Goal: Obtain resource: Download file/media

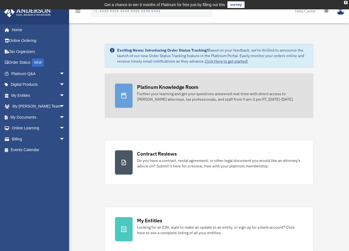
click at [195, 95] on div "Further your learning and get your questions answered real-time with direct acc…" at bounding box center [220, 96] width 166 height 11
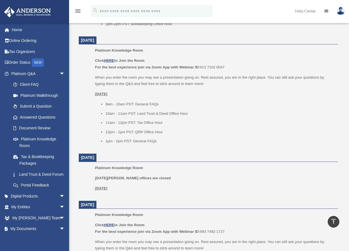
scroll to position [414, 0]
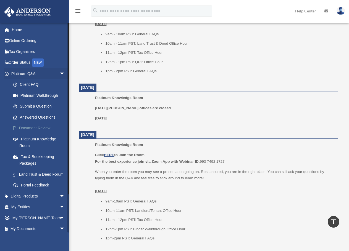
click at [35, 127] on link "Document Review" at bounding box center [40, 128] width 65 height 11
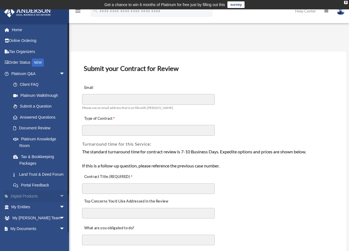
click at [59, 202] on span "arrow_drop_down" at bounding box center [64, 196] width 11 height 11
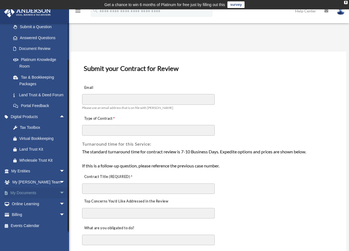
click at [31, 195] on link "My Documents arrow_drop_down" at bounding box center [38, 193] width 69 height 11
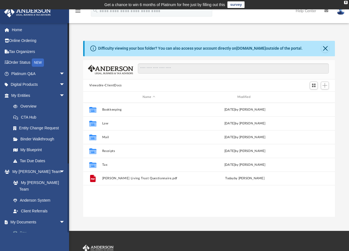
scroll to position [121, 247]
click at [36, 195] on link "Anderson System" at bounding box center [40, 200] width 65 height 11
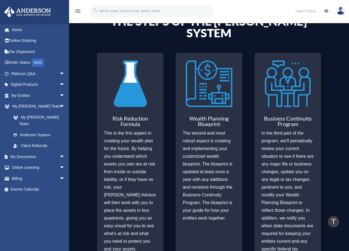
scroll to position [170, 0]
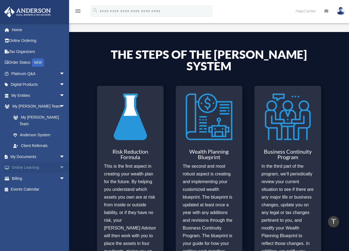
click at [60, 162] on span "arrow_drop_down" at bounding box center [64, 167] width 11 height 11
click at [33, 195] on link "Resources" at bounding box center [40, 200] width 65 height 11
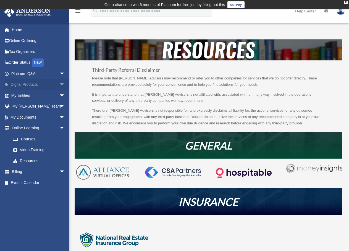
click at [59, 83] on span "arrow_drop_down" at bounding box center [64, 84] width 11 height 11
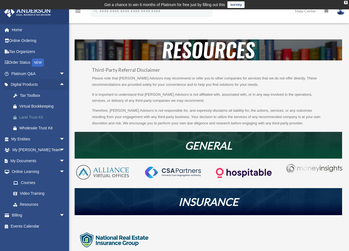
click at [37, 115] on div "Land Trust Kit" at bounding box center [42, 117] width 47 height 7
click at [59, 73] on span "arrow_drop_down" at bounding box center [64, 73] width 11 height 11
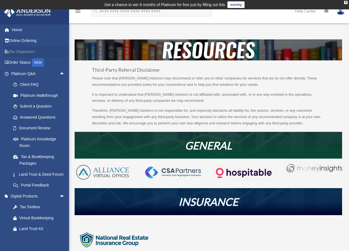
click at [45, 51] on link "Tax Organizers" at bounding box center [38, 51] width 69 height 11
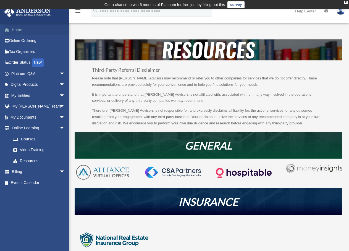
click at [13, 28] on link "Home" at bounding box center [38, 29] width 69 height 11
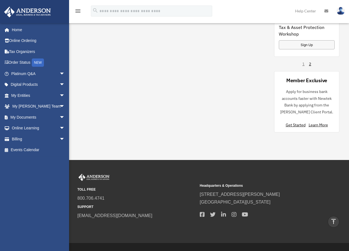
scroll to position [545, 0]
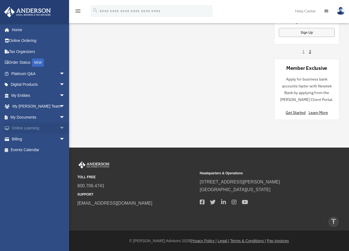
click at [59, 128] on span "arrow_drop_down" at bounding box center [64, 128] width 11 height 11
click at [28, 138] on link "Courses" at bounding box center [40, 139] width 65 height 11
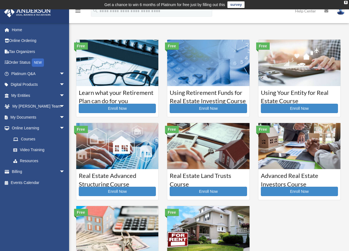
click at [77, 10] on icon "menu" at bounding box center [78, 11] width 7 height 7
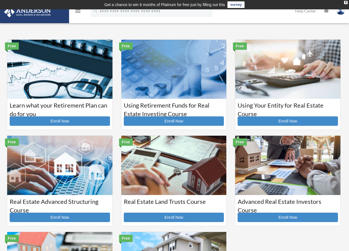
click at [76, 10] on icon "menu" at bounding box center [78, 11] width 7 height 7
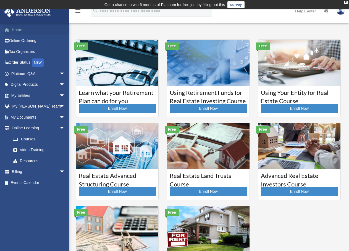
click at [17, 29] on link "Home" at bounding box center [38, 29] width 69 height 11
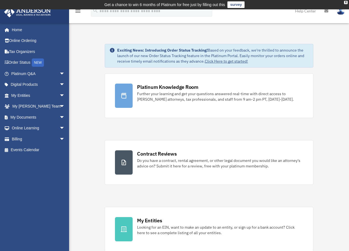
click at [311, 12] on link "Help Center" at bounding box center [305, 11] width 29 height 22
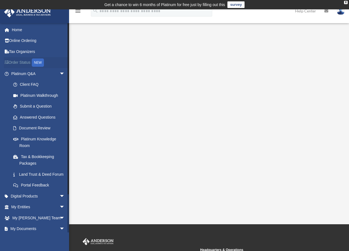
click at [23, 63] on link "Order Status NEW" at bounding box center [38, 62] width 69 height 11
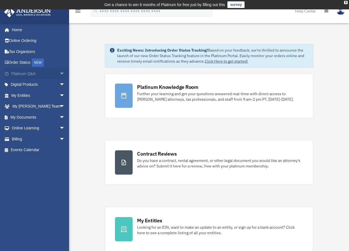
click at [59, 74] on span "arrow_drop_down" at bounding box center [64, 73] width 11 height 11
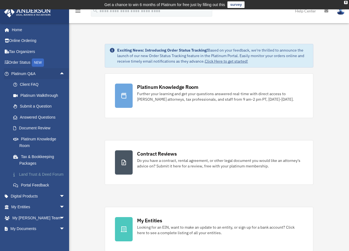
click at [49, 176] on link "Land Trust & Deed Forum" at bounding box center [40, 174] width 65 height 11
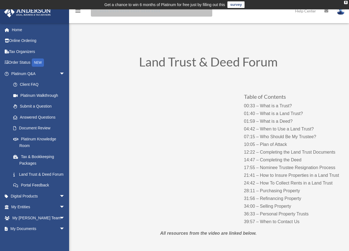
click at [127, 15] on input "search" at bounding box center [151, 11] width 121 height 11
type input "**********"
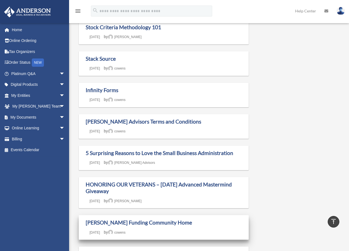
scroll to position [166, 0]
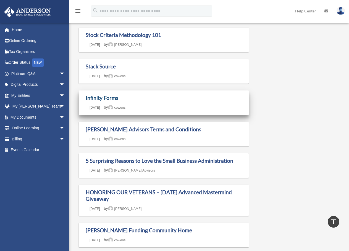
click at [102, 97] on link "Infinity Forms" at bounding box center [102, 98] width 33 height 6
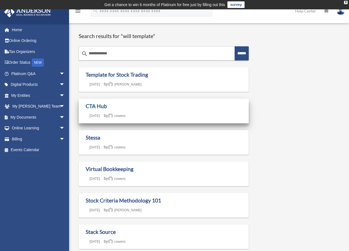
click at [101, 107] on link "CTA Hub" at bounding box center [96, 106] width 21 height 6
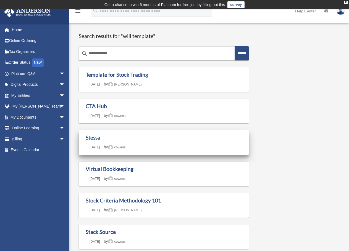
click at [95, 137] on link "Stessa" at bounding box center [93, 137] width 15 height 6
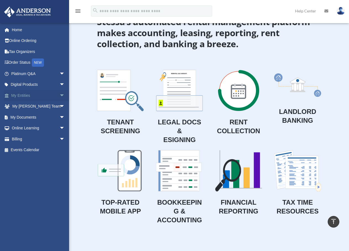
scroll to position [497, 0]
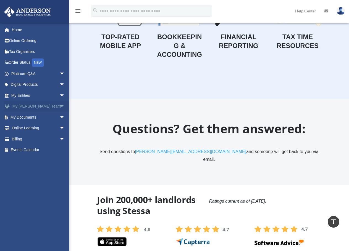
click at [59, 107] on span "arrow_drop_down" at bounding box center [64, 106] width 11 height 11
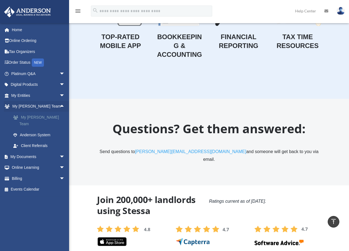
click at [33, 117] on link "My [PERSON_NAME] Team" at bounding box center [40, 121] width 65 height 18
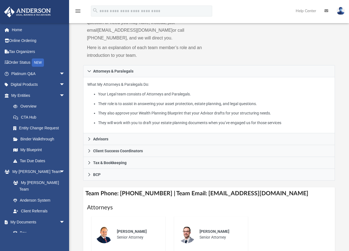
scroll to position [83, 0]
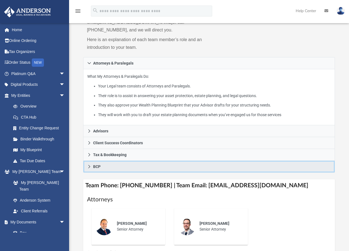
click at [89, 167] on icon at bounding box center [89, 166] width 2 height 3
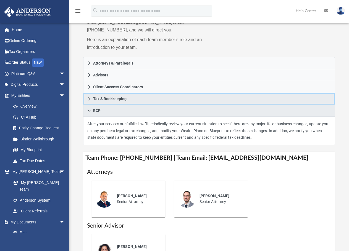
click at [91, 98] on link "Tax & Bookkeeping" at bounding box center [209, 99] width 252 height 12
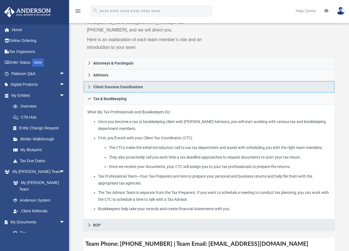
click at [91, 86] on icon at bounding box center [89, 87] width 4 height 4
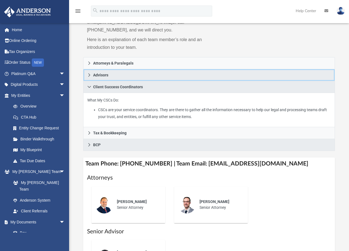
click at [87, 74] on icon at bounding box center [89, 75] width 4 height 4
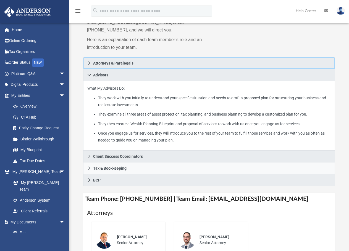
click at [90, 65] on icon at bounding box center [89, 63] width 4 height 4
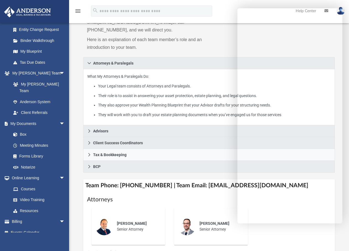
scroll to position [166, 0]
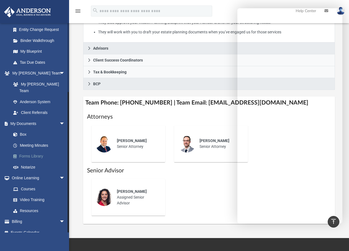
click at [34, 151] on link "Forms Library" at bounding box center [40, 156] width 65 height 11
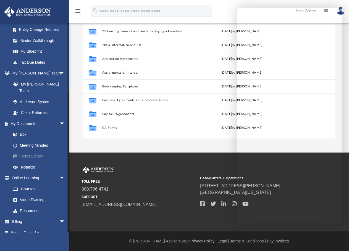
scroll to position [121, 247]
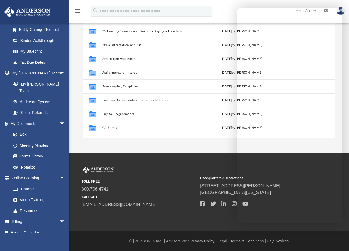
click at [221, 14] on div "menu search Site Menu add brownalbert@gmail.com My Profile Reset Password Logou…" at bounding box center [174, 13] width 340 height 19
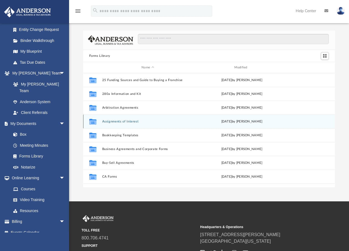
scroll to position [0, 0]
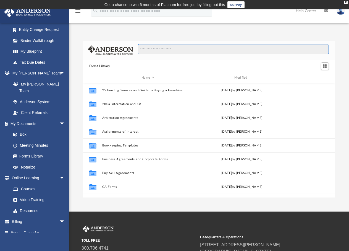
click at [179, 52] on input "Search files and folders" at bounding box center [233, 49] width 191 height 10
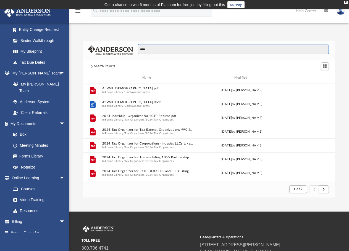
scroll to position [104, 247]
type input "****"
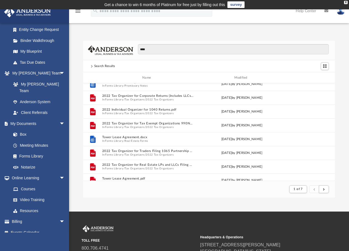
scroll to position [593, 0]
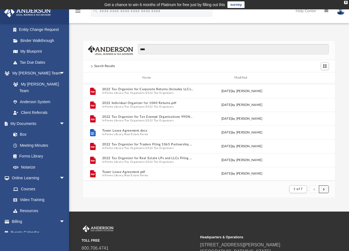
click at [325, 190] on button "submit" at bounding box center [324, 190] width 10 height 8
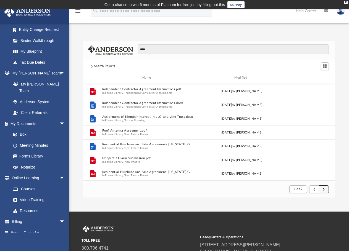
click at [325, 190] on button "submit" at bounding box center [324, 190] width 10 height 8
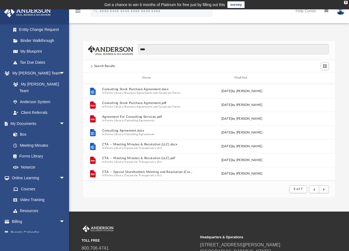
click at [149, 79] on div "Name" at bounding box center [148, 77] width 92 height 5
click at [325, 188] on button "submit" at bounding box center [324, 190] width 10 height 8
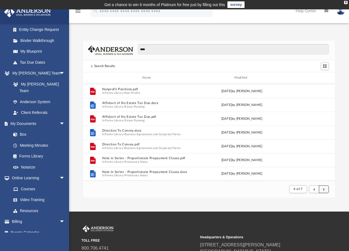
click at [325, 188] on button "submit" at bounding box center [324, 190] width 10 height 8
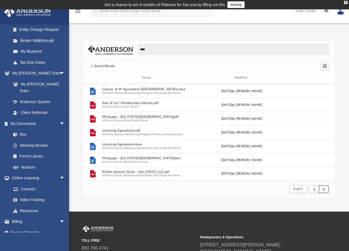
click at [325, 188] on button "submit" at bounding box center [324, 190] width 10 height 8
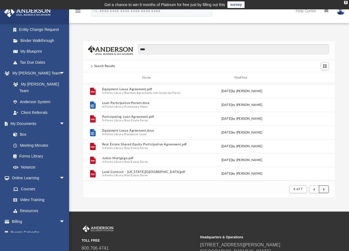
click at [325, 188] on button "submit" at bounding box center [324, 190] width 10 height 8
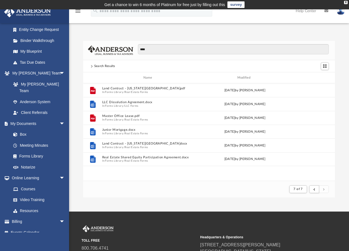
scroll to position [0, 0]
click at [156, 49] on input "****" at bounding box center [233, 49] width 191 height 10
click at [313, 190] on span "submit" at bounding box center [314, 189] width 2 height 3
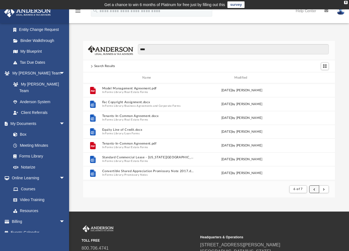
click at [313, 190] on span "submit" at bounding box center [314, 189] width 2 height 3
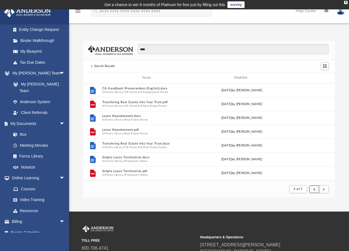
click at [313, 190] on span "submit" at bounding box center [314, 189] width 2 height 3
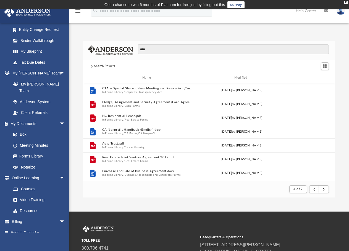
click at [196, 200] on div "App brownalbert@gmail.com Sign Out brownalbert@gmail.com Home Online Ordering T…" at bounding box center [174, 110] width 349 height 202
click at [324, 186] on button "submit" at bounding box center [324, 190] width 10 height 8
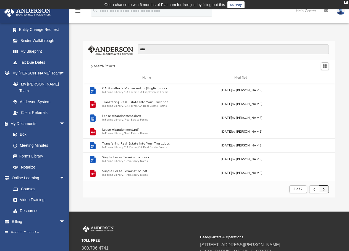
click at [324, 186] on button "submit" at bounding box center [324, 190] width 10 height 8
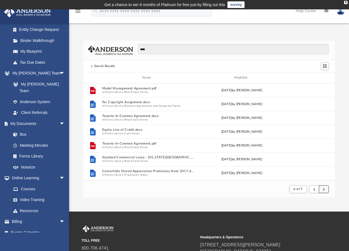
click at [324, 186] on button "submit" at bounding box center [324, 190] width 10 height 8
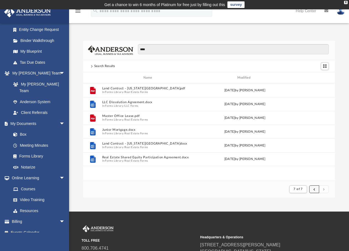
click at [316, 190] on button "submit" at bounding box center [314, 190] width 10 height 8
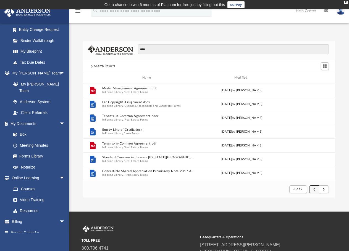
click at [314, 188] on span "submit" at bounding box center [314, 189] width 2 height 3
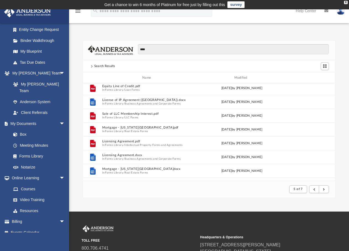
scroll to position [593, 0]
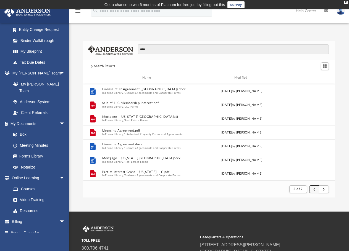
click at [314, 190] on span "submit" at bounding box center [314, 189] width 2 height 3
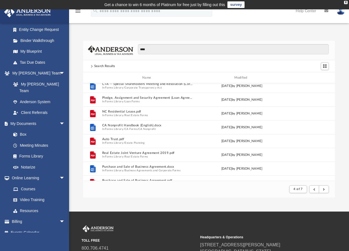
scroll to position [0, 0]
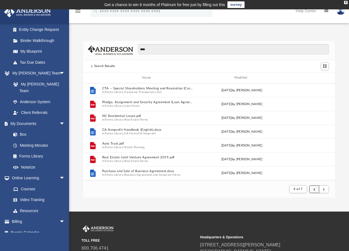
click at [313, 189] on span "submit" at bounding box center [314, 189] width 2 height 3
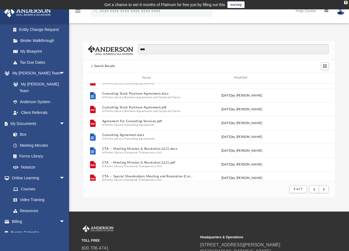
scroll to position [593, 0]
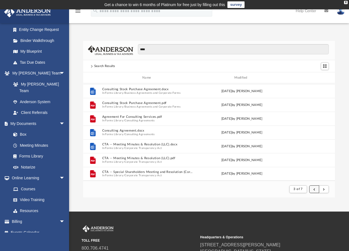
click at [314, 190] on span "submit" at bounding box center [314, 189] width 2 height 3
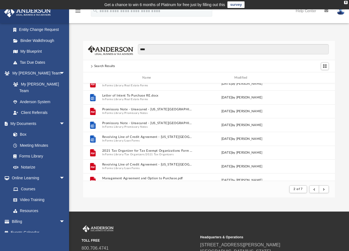
scroll to position [0, 0]
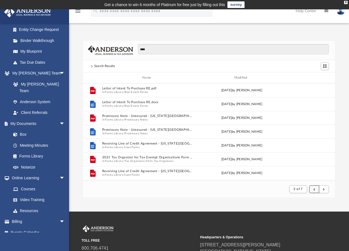
click at [314, 189] on span "submit" at bounding box center [314, 189] width 2 height 3
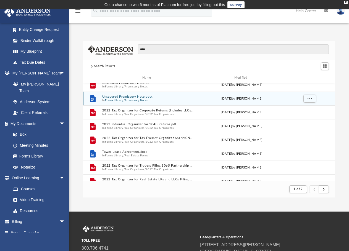
scroll to position [580, 0]
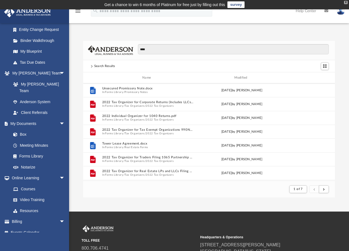
click at [345, 1] on div "X" at bounding box center [346, 2] width 4 height 3
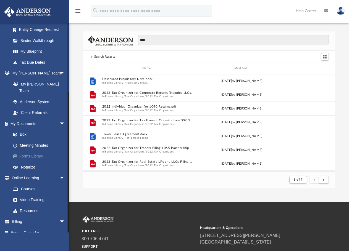
click at [35, 151] on link "Forms Library" at bounding box center [40, 156] width 65 height 11
click at [31, 162] on link "Notarize" at bounding box center [40, 167] width 65 height 11
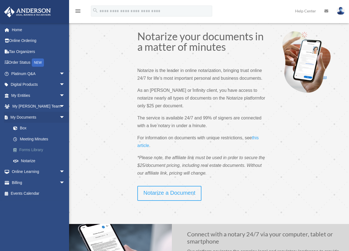
click at [26, 152] on link "Forms Library" at bounding box center [40, 150] width 65 height 11
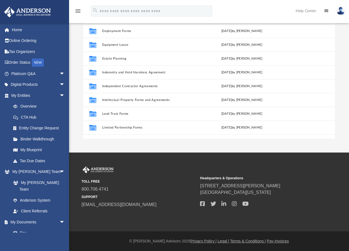
scroll to position [134, 0]
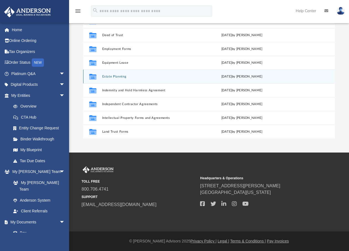
click at [126, 77] on button "Estate Planning" at bounding box center [147, 77] width 91 height 4
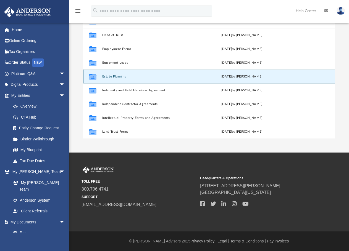
click at [126, 77] on button "Estate Planning" at bounding box center [147, 77] width 91 height 4
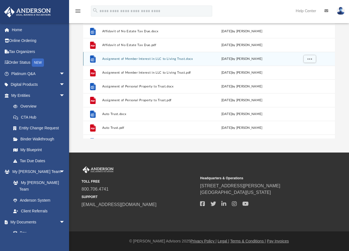
scroll to position [0, 0]
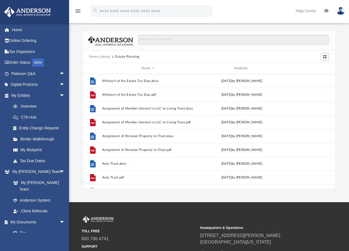
click at [104, 58] on button "Forms Library" at bounding box center [99, 56] width 21 height 5
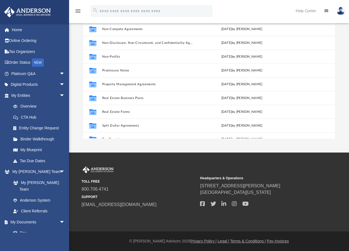
scroll to position [300, 0]
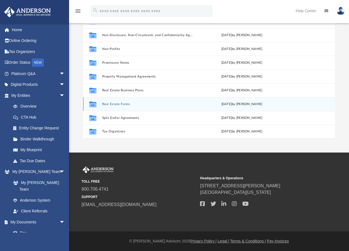
click at [130, 104] on button "Real Estate Forms" at bounding box center [147, 104] width 91 height 4
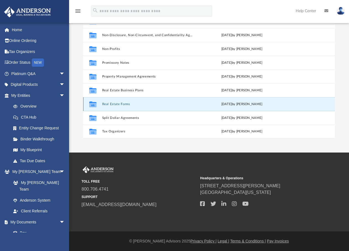
click at [118, 103] on button "Real Estate Forms" at bounding box center [147, 104] width 91 height 4
click at [110, 104] on button "Real Estate Forms" at bounding box center [147, 104] width 91 height 4
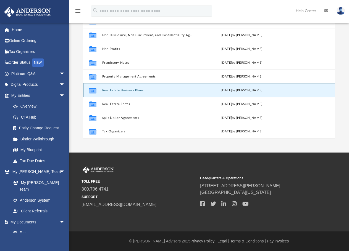
click at [134, 91] on button "Real Estate Business Plans" at bounding box center [147, 91] width 91 height 4
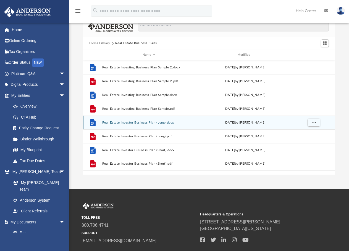
scroll to position [0, 0]
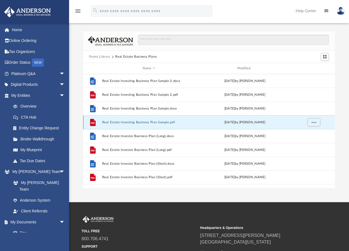
click at [153, 123] on button "Real Estate Investing Business Plan Sample.pdf" at bounding box center [149, 123] width 94 height 4
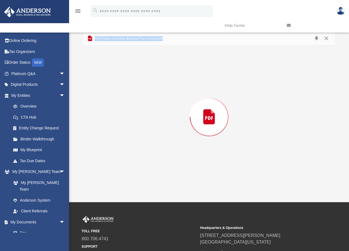
click at [153, 123] on div "Preview" at bounding box center [209, 117] width 252 height 142
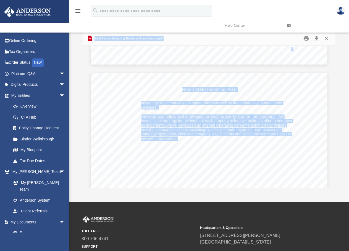
scroll to position [1242, 0]
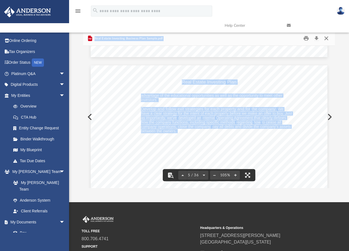
click at [326, 40] on button "Close" at bounding box center [326, 38] width 10 height 9
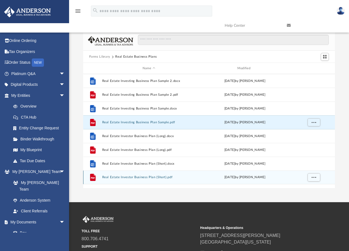
click at [128, 178] on button "Real Estate Investor Business Plan (Short).pdf" at bounding box center [149, 178] width 94 height 4
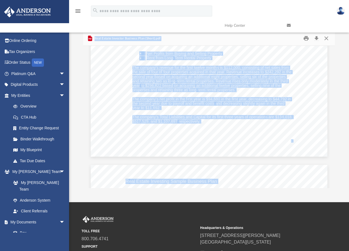
scroll to position [745, 0]
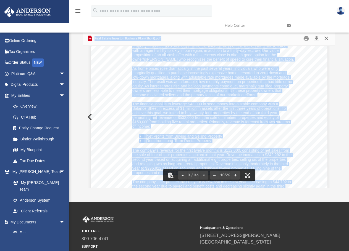
click at [327, 39] on button "Close" at bounding box center [326, 38] width 10 height 9
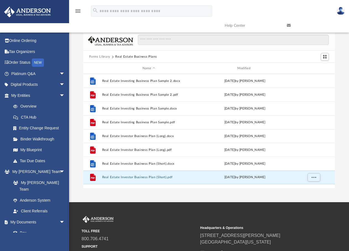
click at [97, 57] on button "Forms Library" at bounding box center [99, 56] width 21 height 5
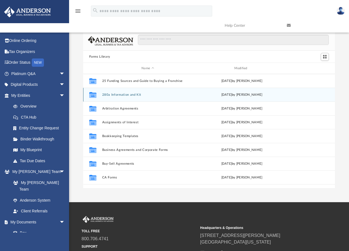
click at [123, 95] on button "280a Information and Kit" at bounding box center [147, 95] width 91 height 4
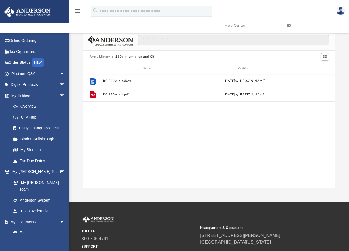
click at [104, 58] on button "Forms Library" at bounding box center [99, 56] width 21 height 5
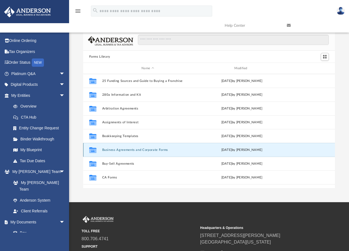
click at [134, 149] on button "Business Agreements and Corporate Forms" at bounding box center [147, 150] width 91 height 4
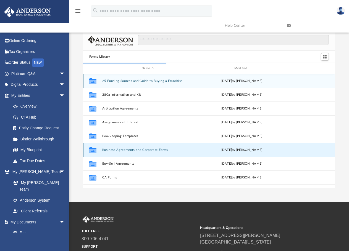
scroll to position [104, 247]
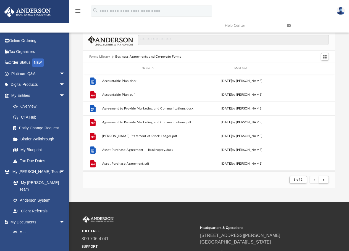
click at [95, 55] on button "Forms Library" at bounding box center [99, 56] width 21 height 5
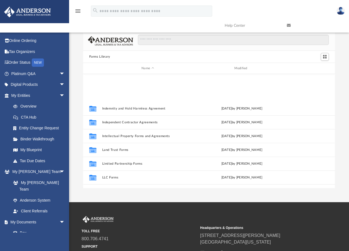
scroll to position [248, 0]
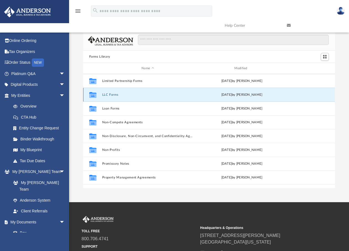
click at [110, 94] on button "LLC Forms" at bounding box center [147, 95] width 91 height 4
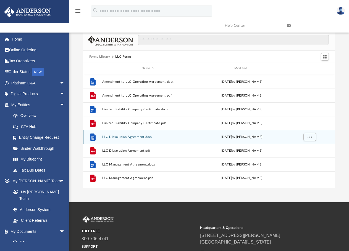
scroll to position [0, 0]
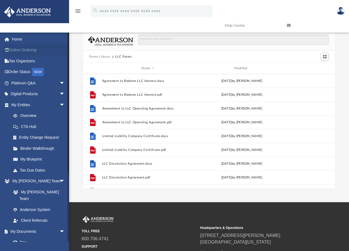
click at [27, 51] on link "Online Ordering" at bounding box center [38, 50] width 69 height 11
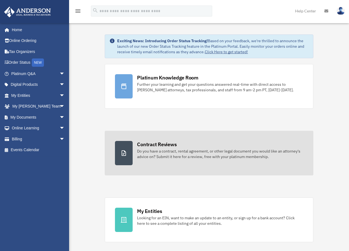
scroll to position [83, 0]
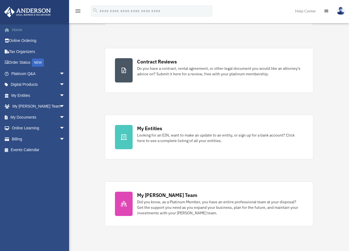
click at [15, 28] on link "Home" at bounding box center [38, 29] width 69 height 11
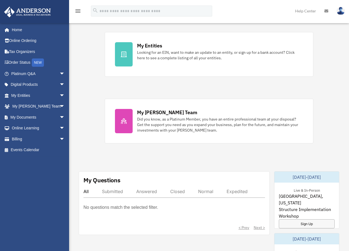
scroll to position [248, 0]
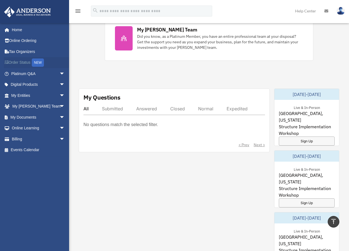
click at [23, 61] on link "Order Status NEW" at bounding box center [38, 62] width 69 height 11
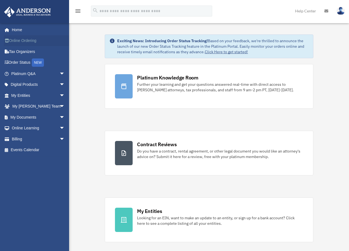
click at [22, 38] on link "Online Ordering" at bounding box center [38, 40] width 69 height 11
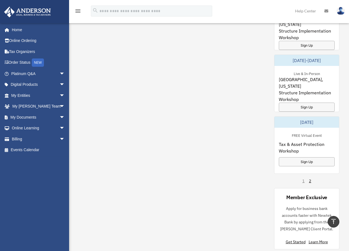
scroll to position [414, 0]
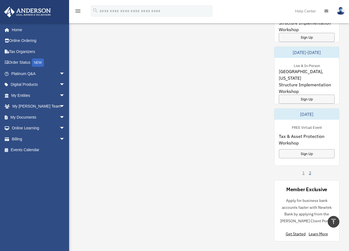
click at [309, 173] on link "2" at bounding box center [310, 173] width 2 height 6
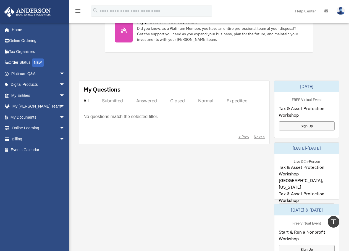
scroll to position [187, 0]
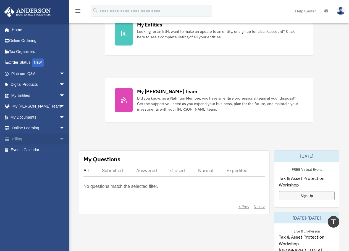
click at [59, 139] on span "arrow_drop_down" at bounding box center [64, 139] width 11 height 11
click at [38, 149] on link "$ Open Invoices" at bounding box center [40, 150] width 65 height 11
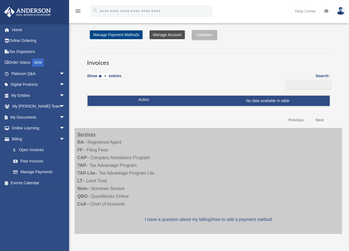
click at [156, 35] on link "Manage Account" at bounding box center [166, 34] width 35 height 9
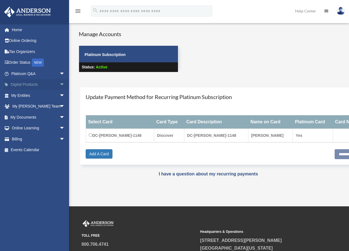
click at [21, 85] on link "Digital Products arrow_drop_down" at bounding box center [38, 84] width 69 height 11
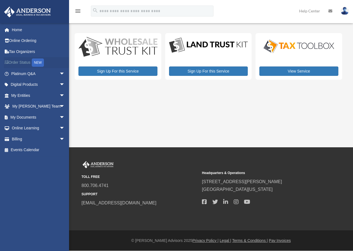
click at [18, 62] on link "Order Status NEW" at bounding box center [38, 62] width 69 height 11
